Goal: Entertainment & Leisure: Consume media (video, audio)

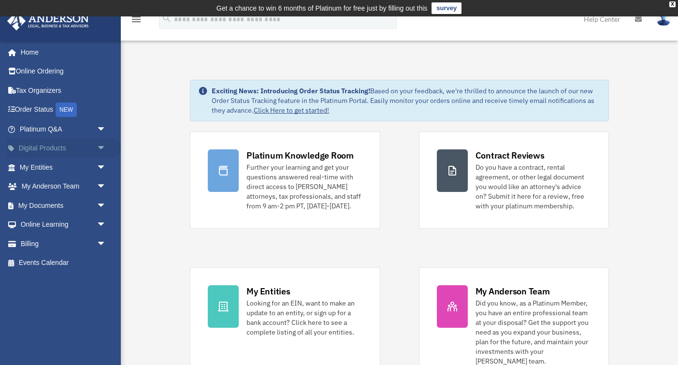
click at [100, 147] on span "arrow_drop_down" at bounding box center [106, 149] width 19 height 20
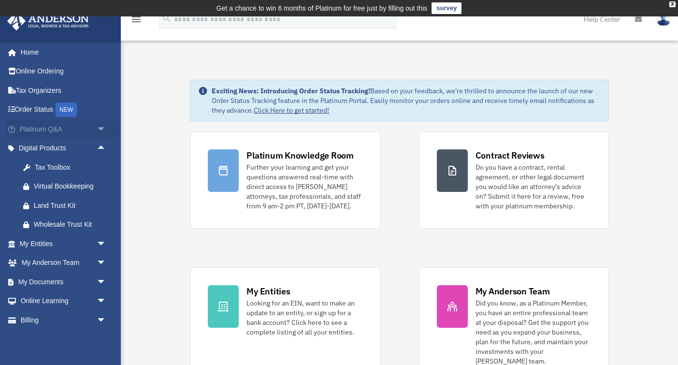
click at [54, 128] on link "Platinum Q&A arrow_drop_down" at bounding box center [64, 128] width 114 height 19
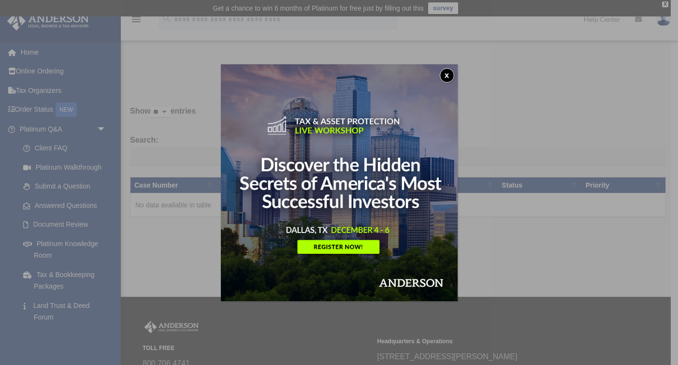
click at [445, 74] on button "x" at bounding box center [447, 75] width 14 height 14
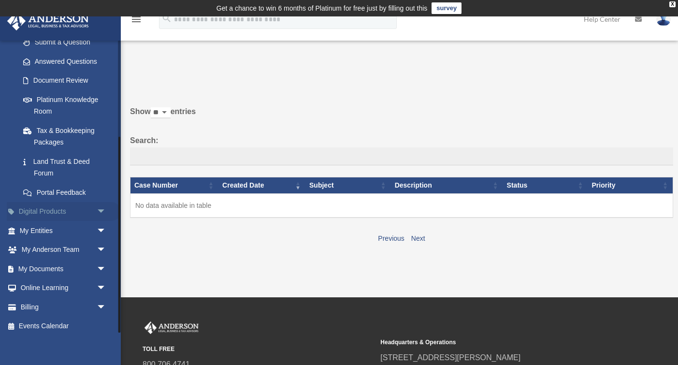
scroll to position [144, 0]
click at [51, 207] on link "Digital Products arrow_drop_down" at bounding box center [64, 211] width 114 height 19
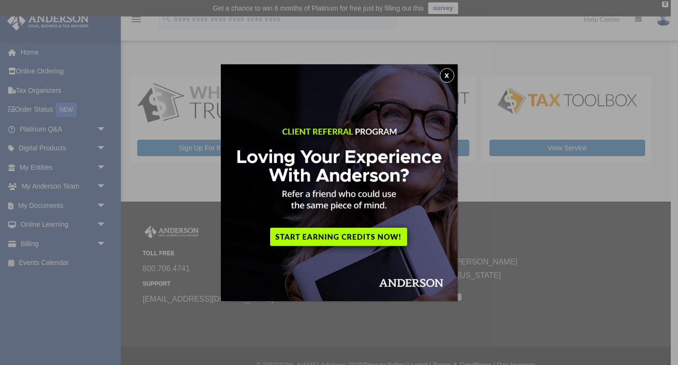
click at [449, 75] on button "x" at bounding box center [447, 75] width 14 height 14
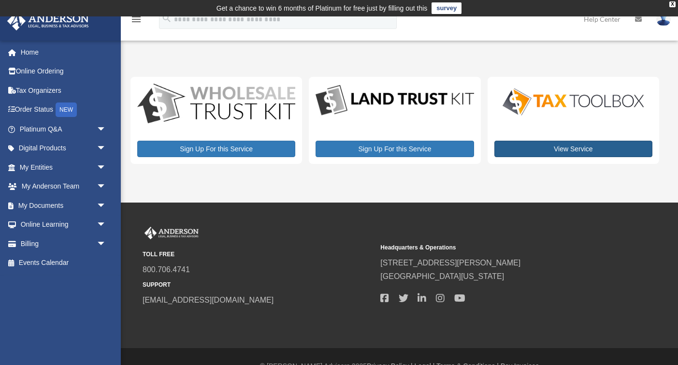
click at [568, 149] on link "View Service" at bounding box center [573, 149] width 158 height 16
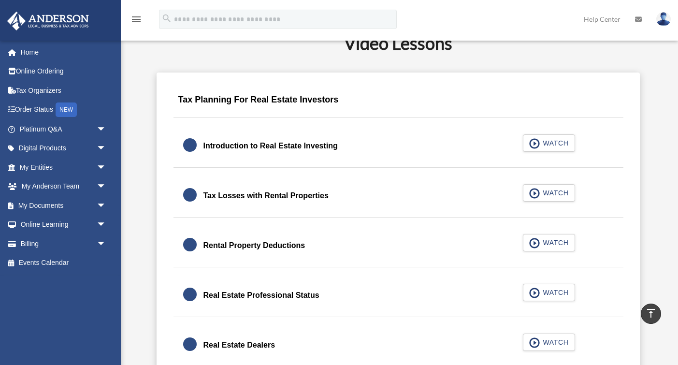
scroll to position [579, 0]
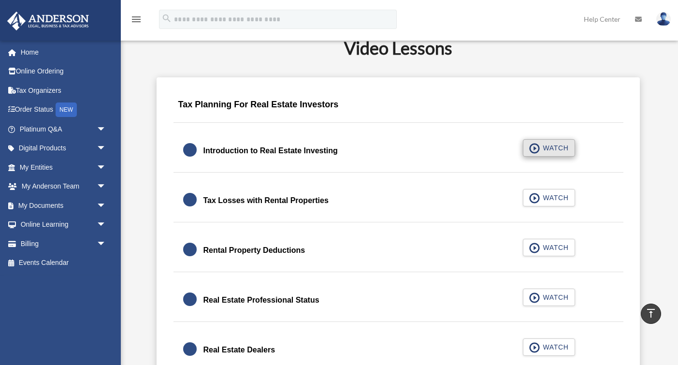
click at [553, 149] on span "WATCH" at bounding box center [554, 148] width 29 height 10
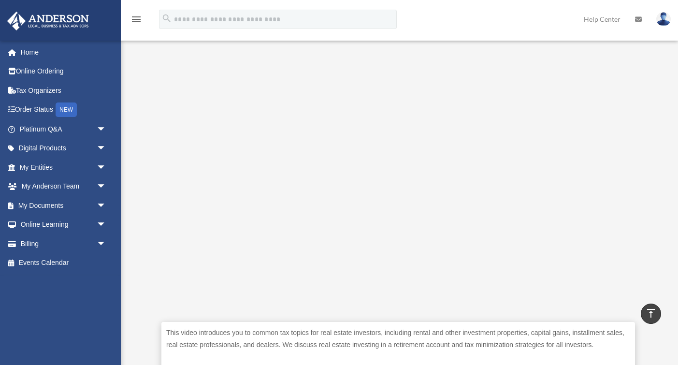
scroll to position [210, 0]
